Goal: Find specific page/section: Find specific page/section

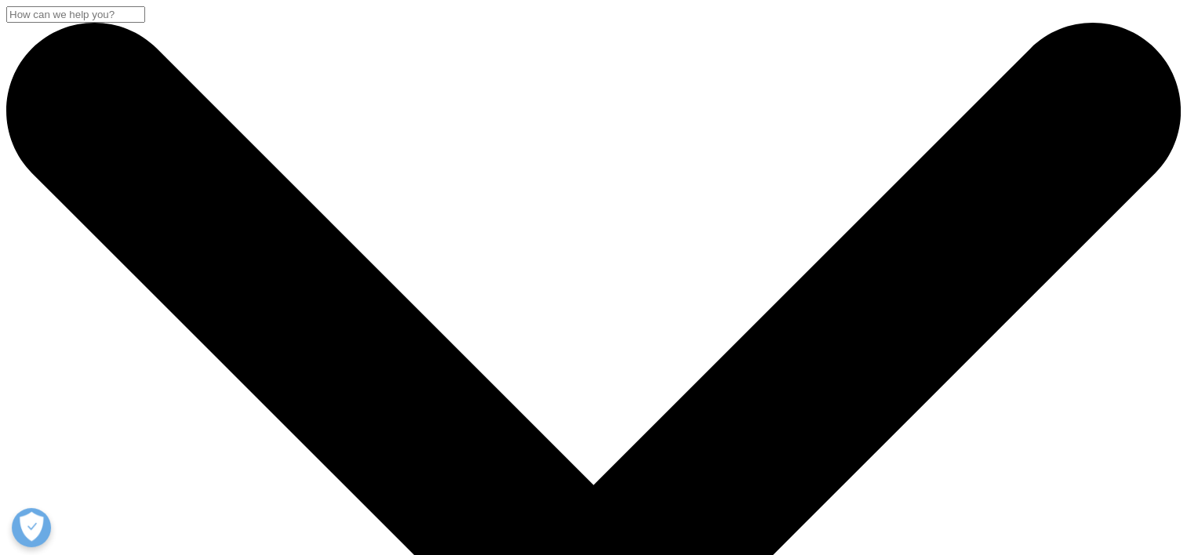
drag, startPoint x: 797, startPoint y: 25, endPoint x: 783, endPoint y: 29, distance: 14.7
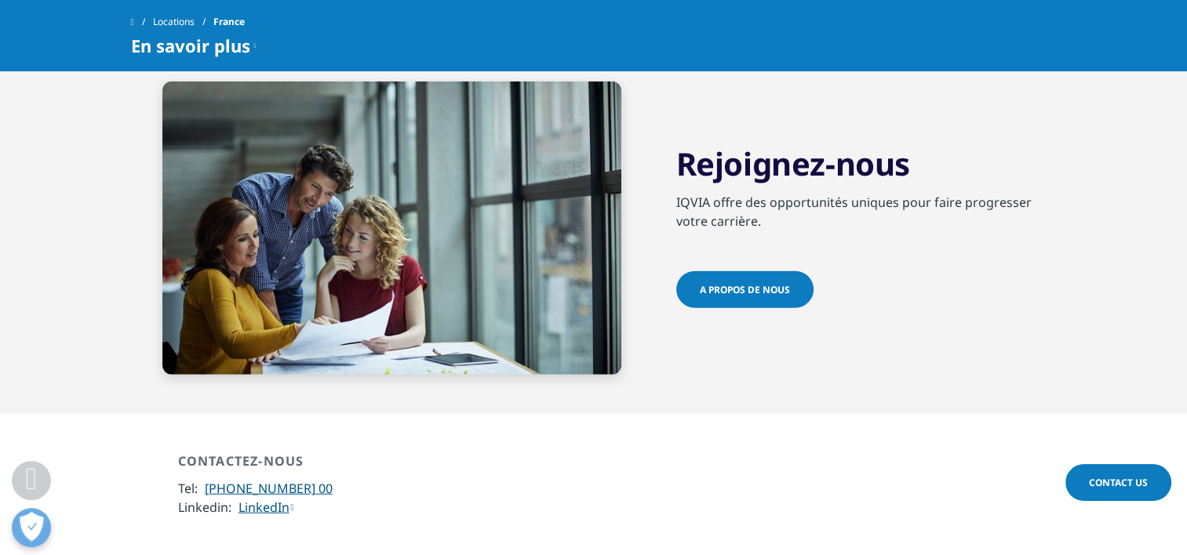
scroll to position [3765, 0]
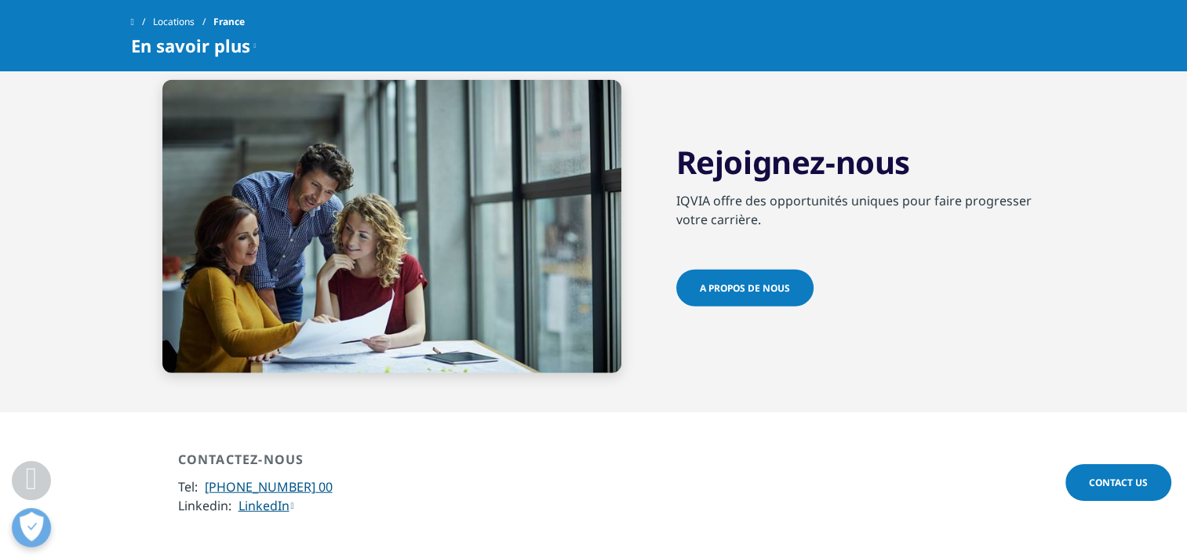
click at [825, 270] on div "A PROPOS DE NOUS" at bounding box center [866, 290] width 380 height 40
click at [783, 270] on link "A PROPOS DE NOUS" at bounding box center [744, 288] width 137 height 37
